Goal: Task Accomplishment & Management: Use online tool/utility

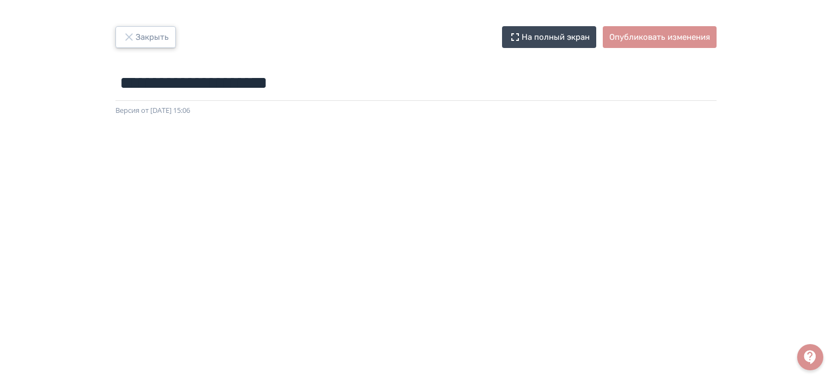
click at [130, 34] on icon "button" at bounding box center [129, 37] width 13 height 13
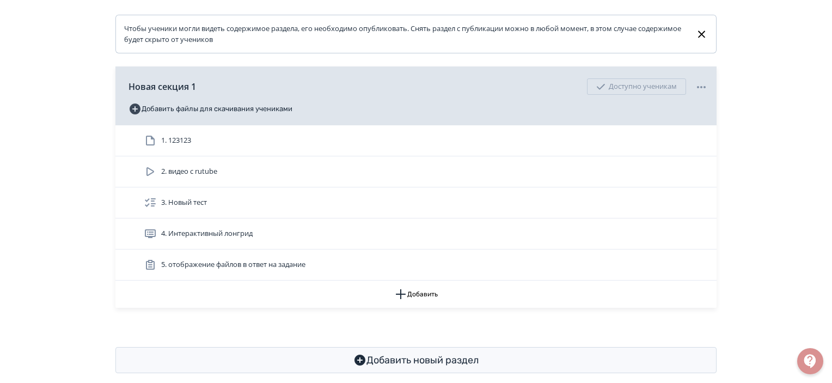
scroll to position [155, 0]
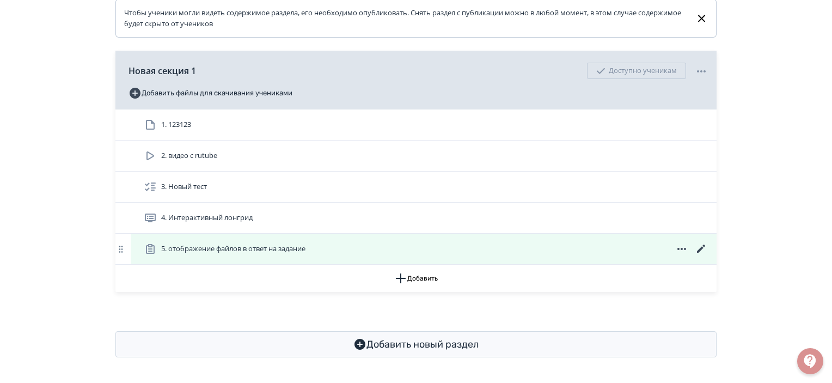
click at [703, 247] on icon at bounding box center [701, 249] width 8 height 8
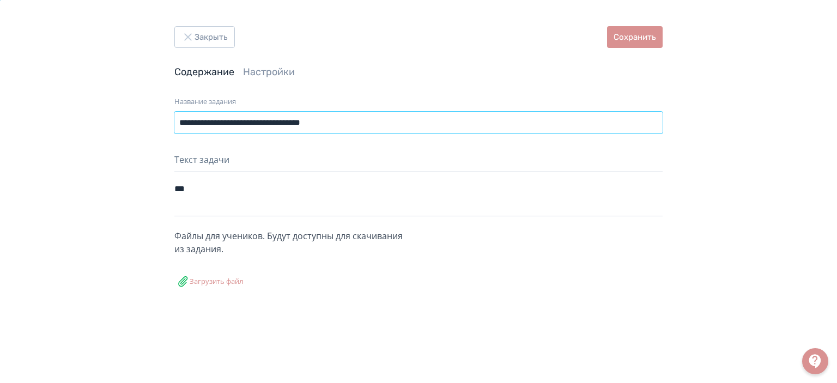
click at [388, 121] on input "**********" at bounding box center [418, 123] width 488 height 22
type input "**********"
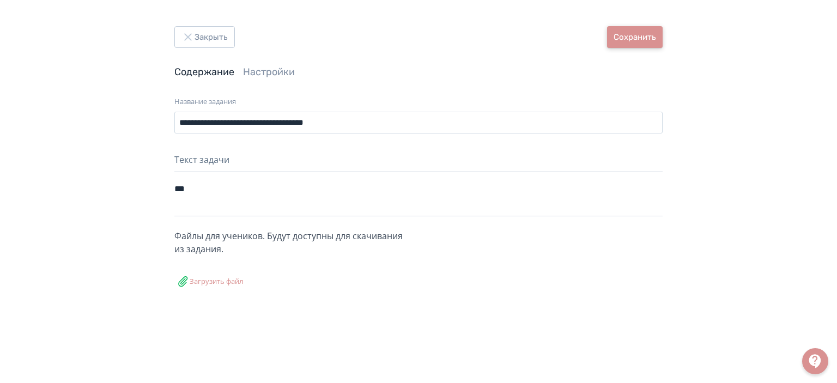
click at [626, 33] on button "Сохранить" at bounding box center [635, 37] width 56 height 22
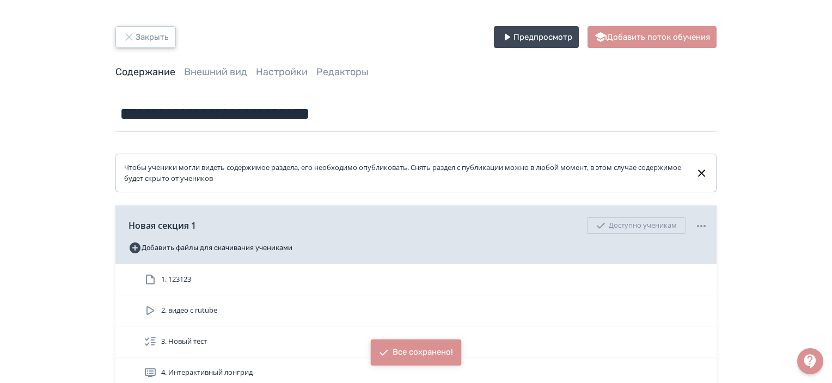
click at [138, 36] on button "Закрыть" at bounding box center [145, 37] width 60 height 22
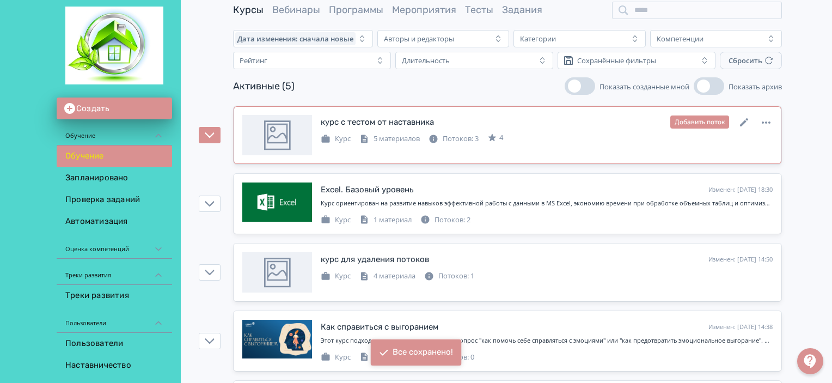
scroll to position [54, 0]
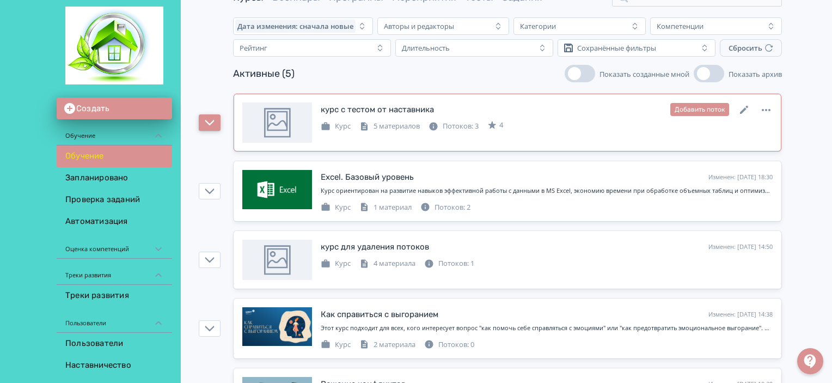
click at [209, 124] on icon "button" at bounding box center [209, 122] width 9 height 5
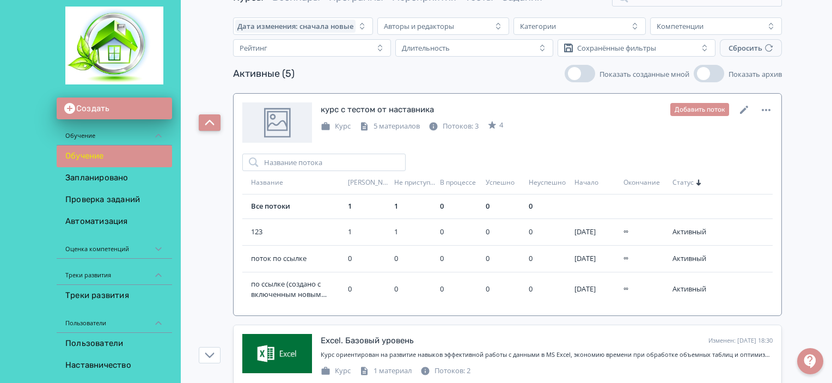
click at [209, 124] on icon "button" at bounding box center [210, 123] width 10 height 10
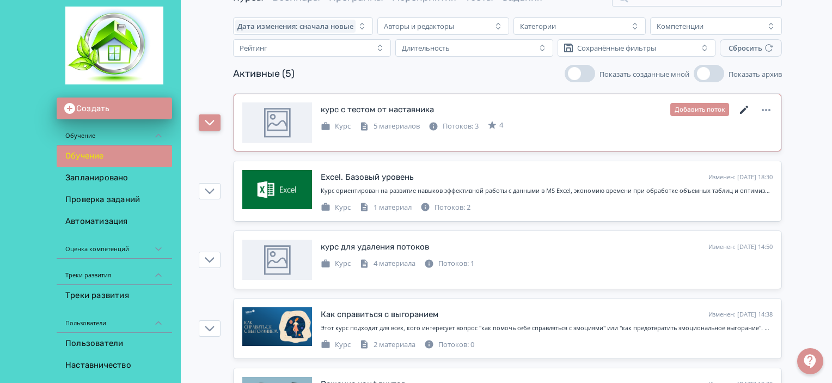
click at [741, 108] on icon at bounding box center [744, 109] width 13 height 13
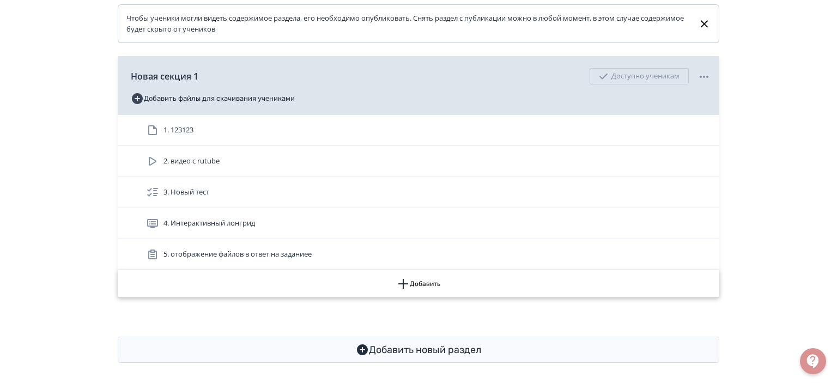
scroll to position [155, 0]
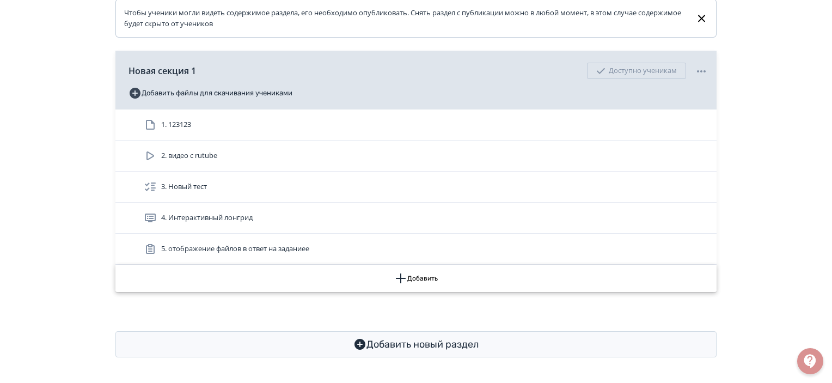
click at [412, 274] on button "Добавить" at bounding box center [415, 278] width 601 height 27
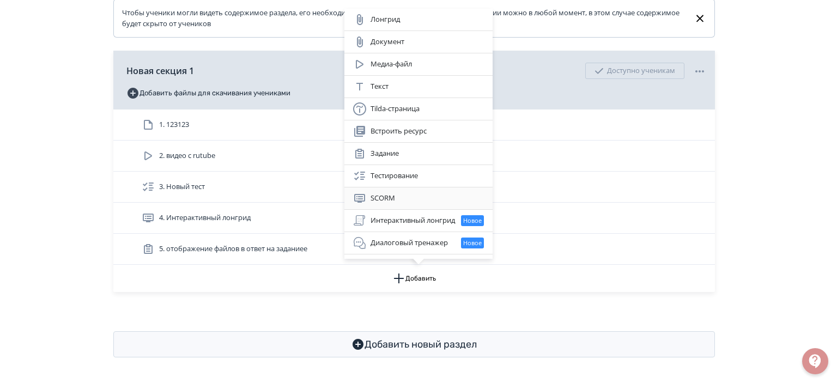
click at [381, 204] on div "SCORM" at bounding box center [418, 198] width 131 height 13
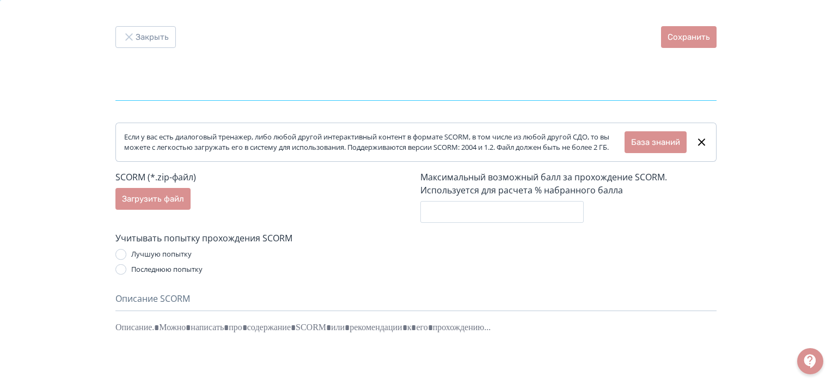
click at [183, 80] on input "text" at bounding box center [415, 82] width 601 height 35
type input "***"
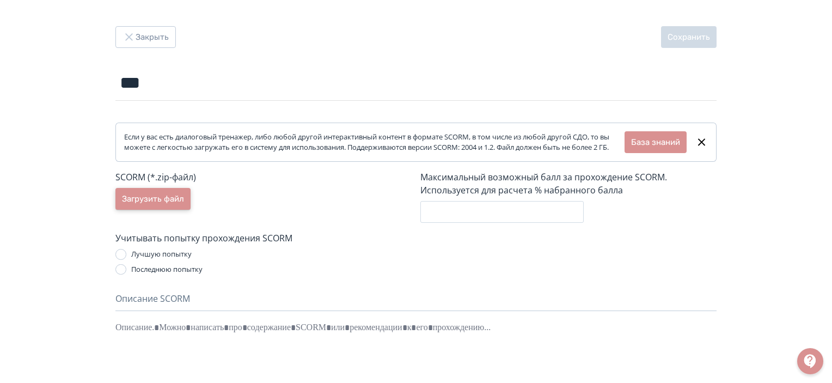
click at [155, 210] on button "Загрузить файл" at bounding box center [152, 199] width 75 height 22
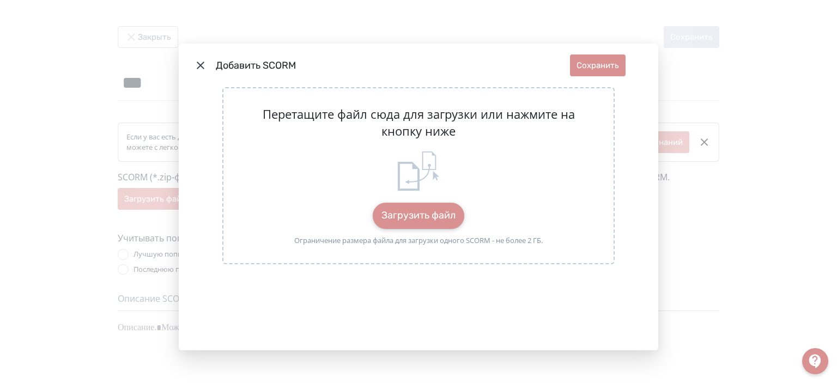
click at [416, 207] on button "Загрузить файл" at bounding box center [419, 216] width 92 height 26
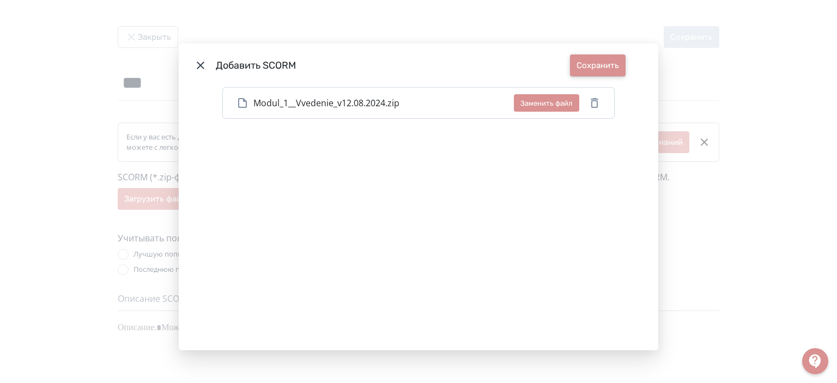
click at [582, 63] on button "Сохранить" at bounding box center [598, 65] width 56 height 22
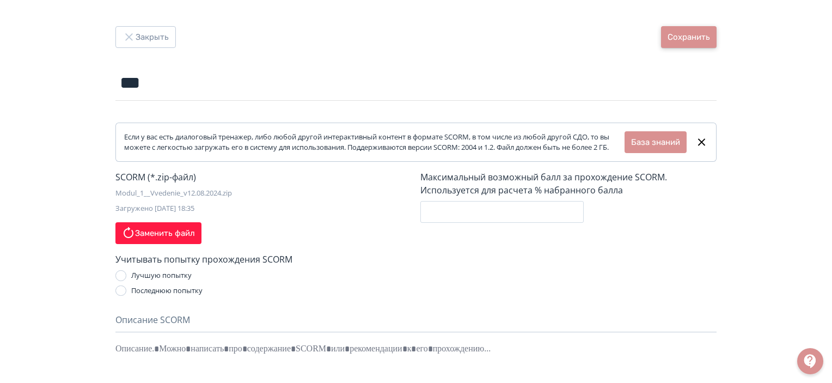
click at [704, 32] on button "Сохранить" at bounding box center [689, 37] width 56 height 22
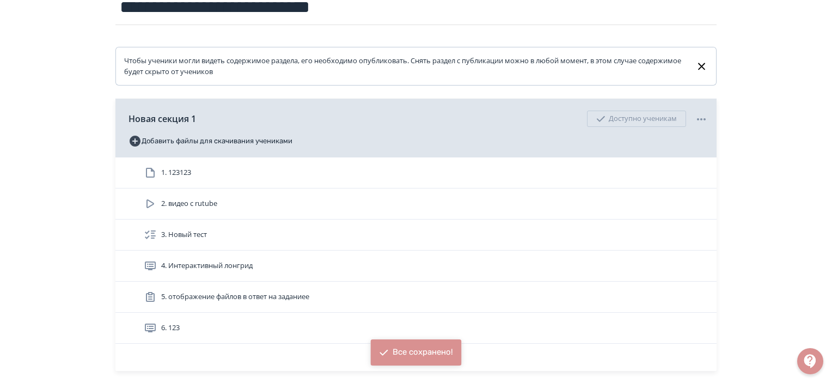
scroll to position [163, 0]
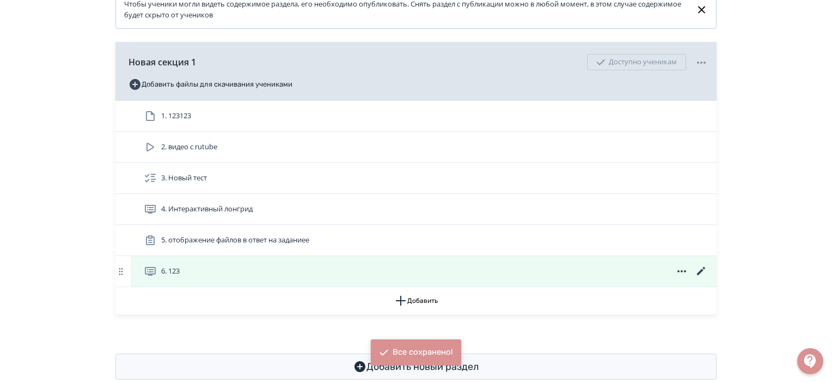
click at [702, 270] on icon at bounding box center [701, 271] width 8 height 8
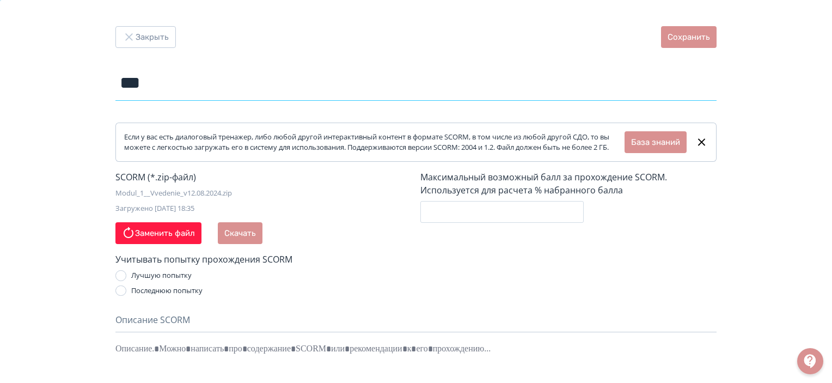
click at [212, 77] on input "***" at bounding box center [415, 82] width 601 height 35
type input "***"
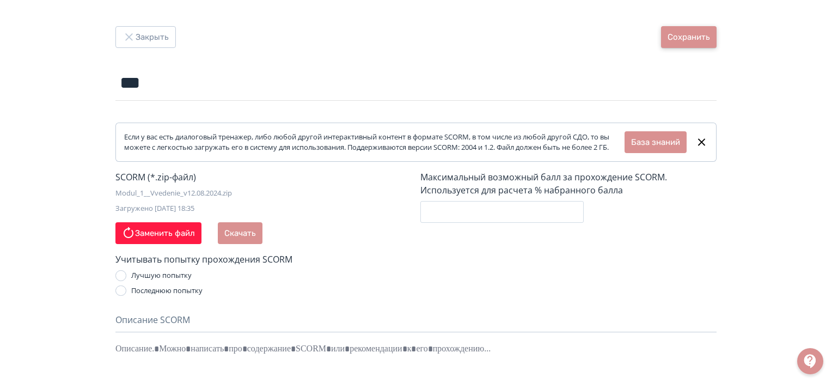
click at [687, 34] on button "Сохранить" at bounding box center [689, 37] width 56 height 22
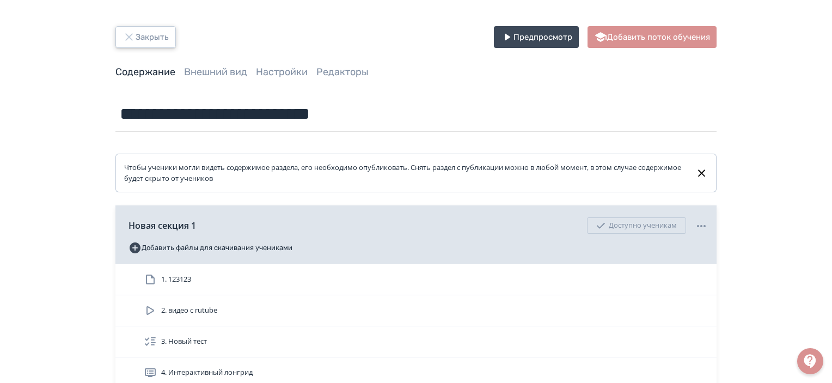
click at [130, 36] on icon "button" at bounding box center [128, 36] width 7 height 7
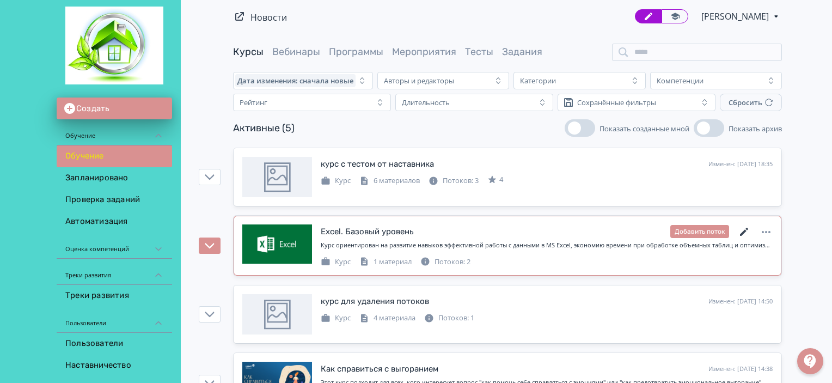
click at [745, 229] on icon at bounding box center [744, 231] width 13 height 13
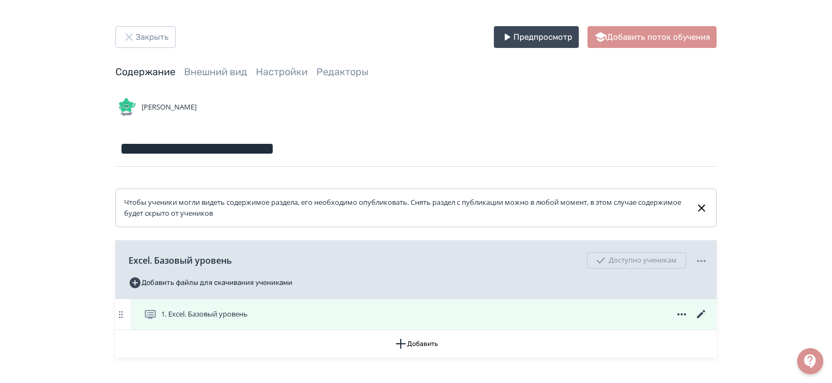
click at [697, 313] on icon at bounding box center [701, 314] width 13 height 13
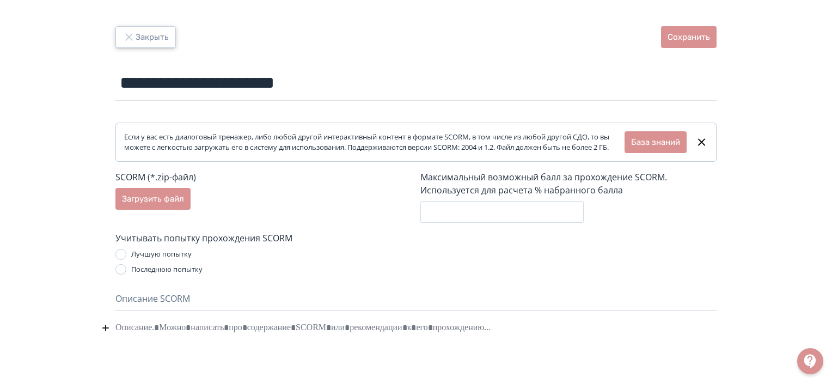
click at [131, 34] on icon "button" at bounding box center [129, 37] width 13 height 13
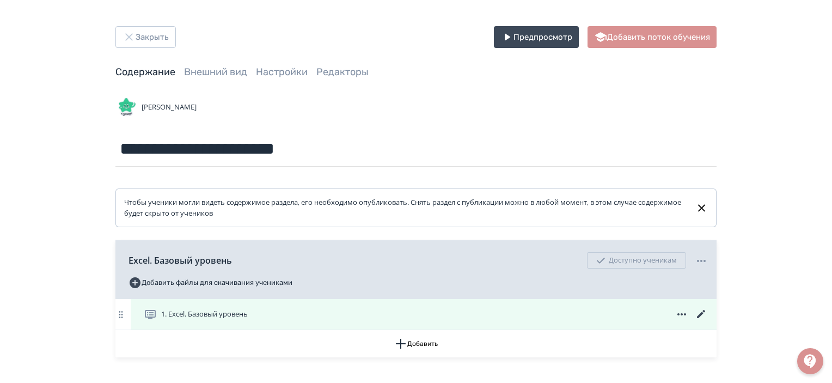
click at [700, 313] on icon at bounding box center [701, 314] width 13 height 13
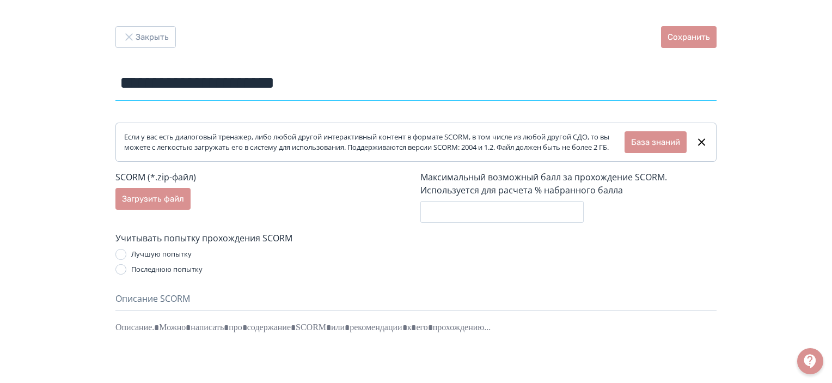
click at [357, 77] on input "**********" at bounding box center [415, 82] width 601 height 35
